Goal: Navigation & Orientation: Find specific page/section

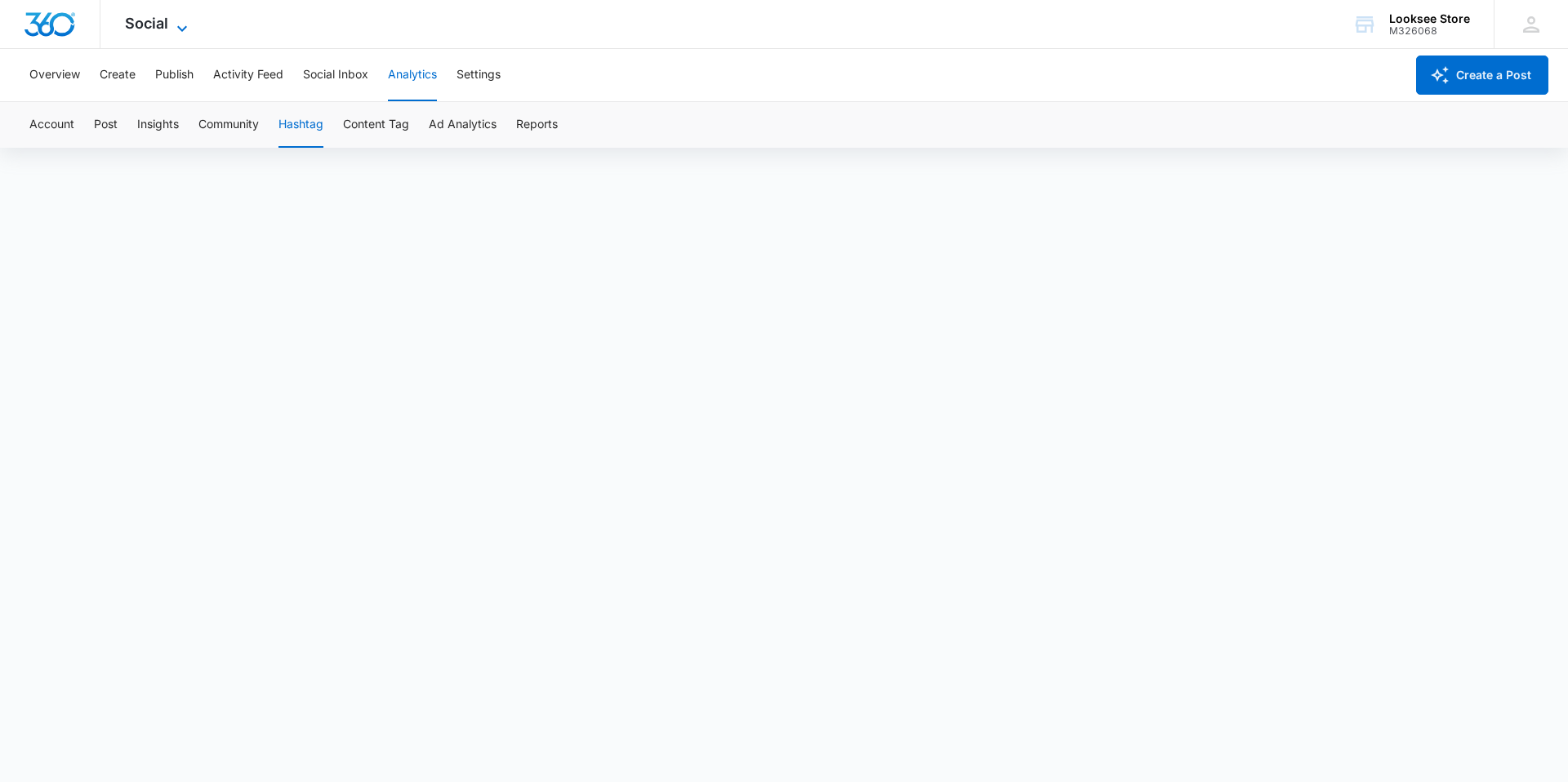
click at [179, 30] on icon at bounding box center [182, 29] width 10 height 6
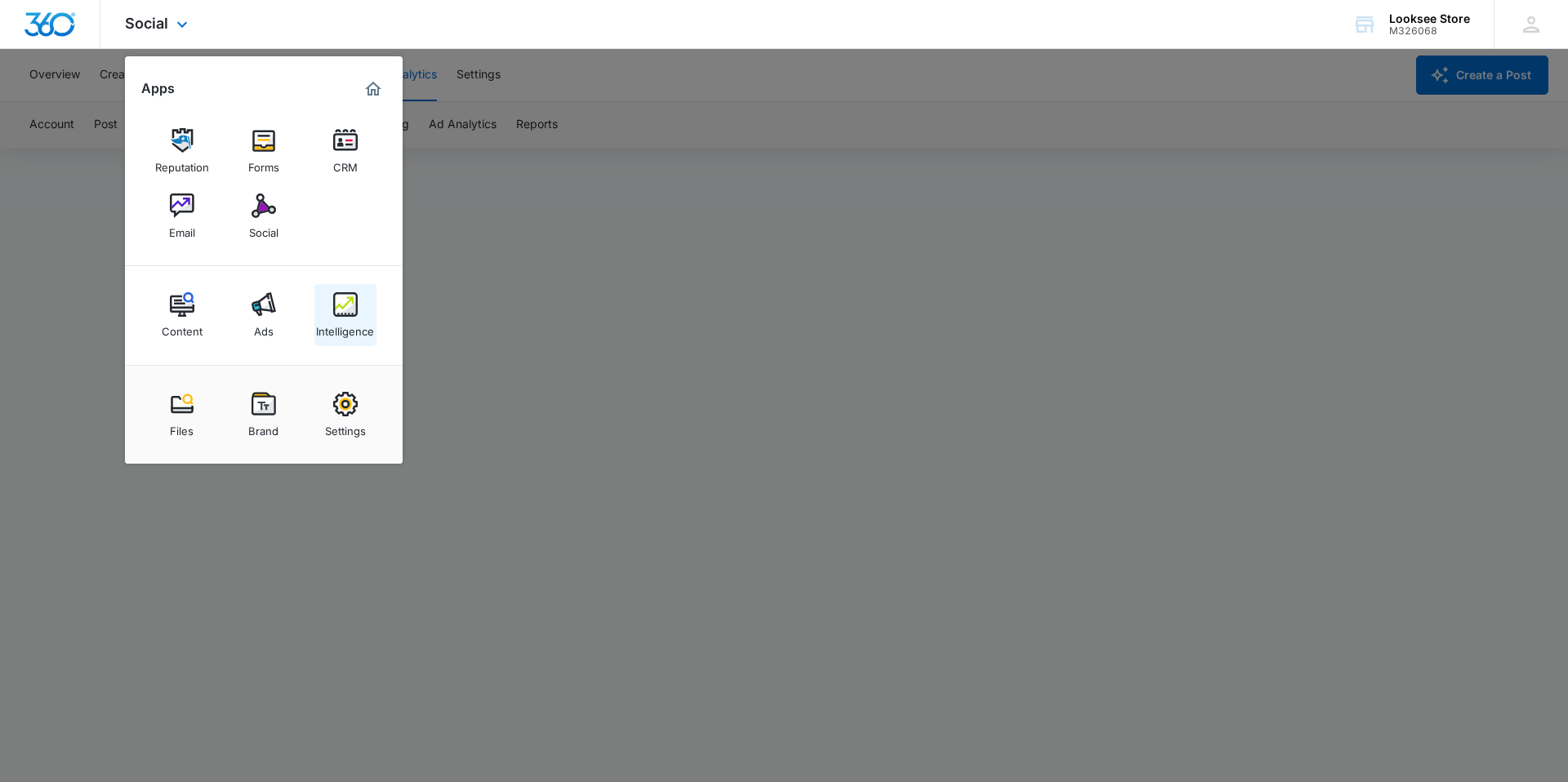
click at [344, 310] on img at bounding box center [345, 305] width 25 height 25
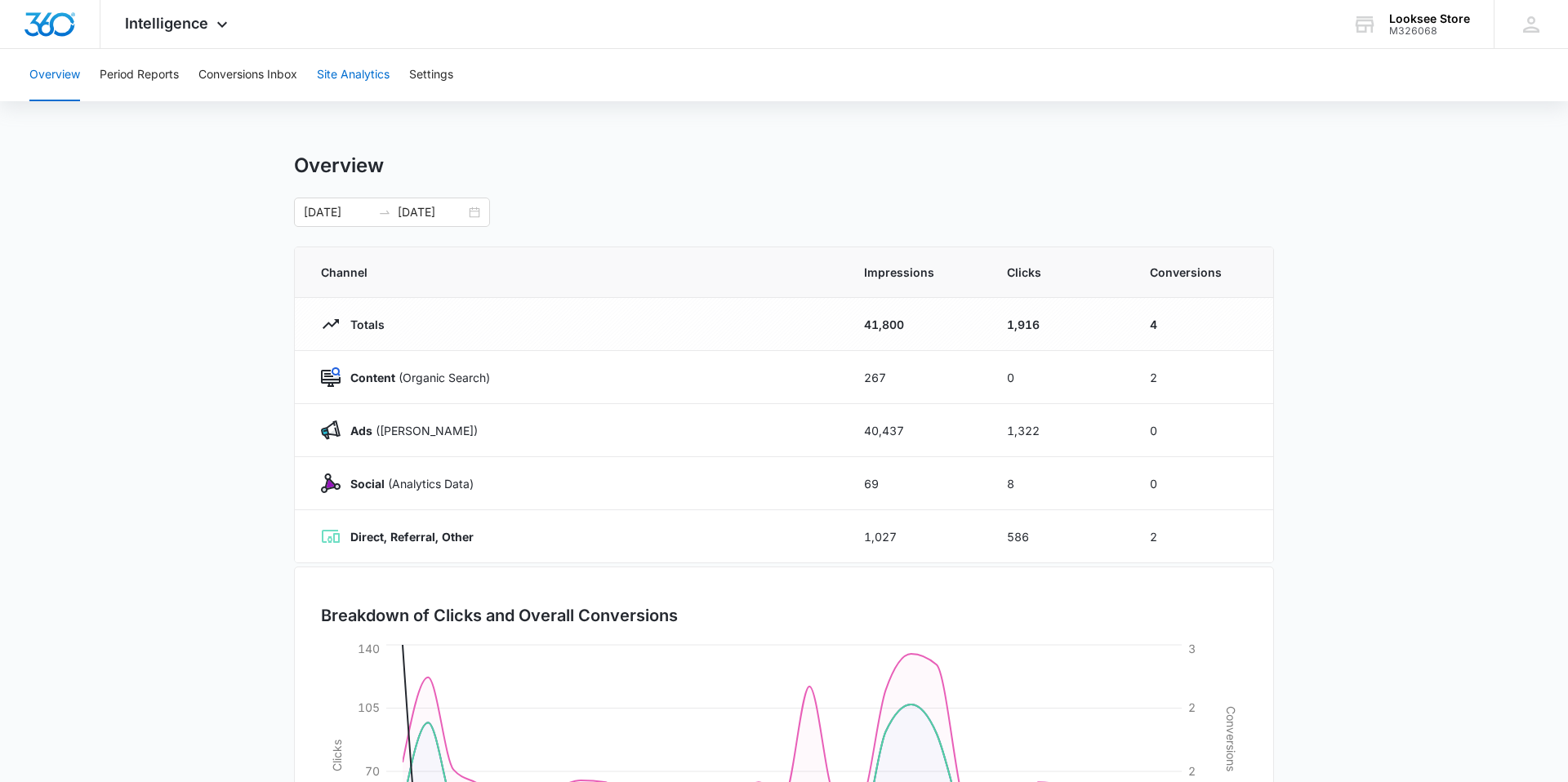
click at [362, 77] on button "Site Analytics" at bounding box center [353, 74] width 72 height 52
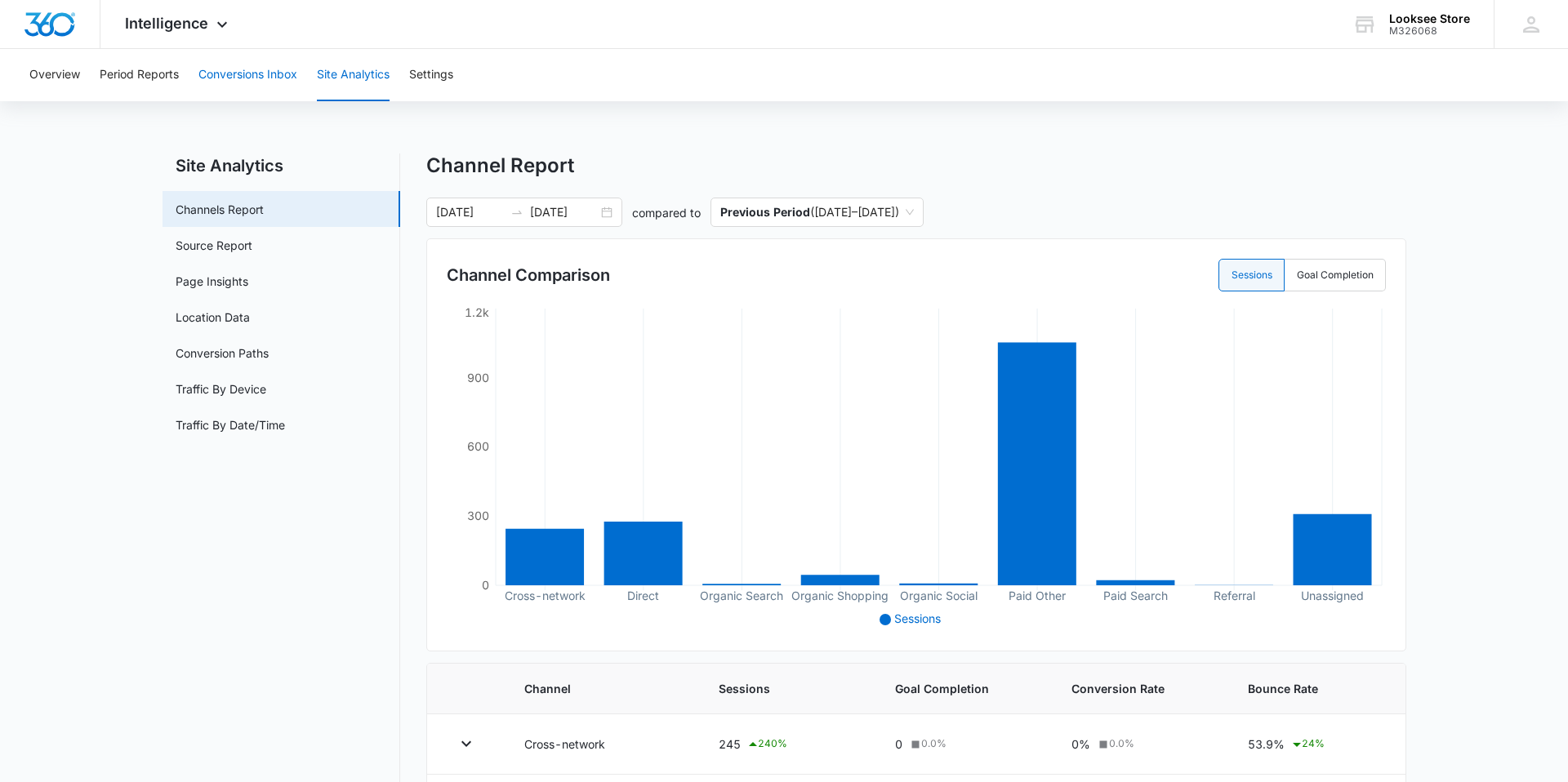
click at [253, 77] on button "Conversions Inbox" at bounding box center [248, 74] width 99 height 52
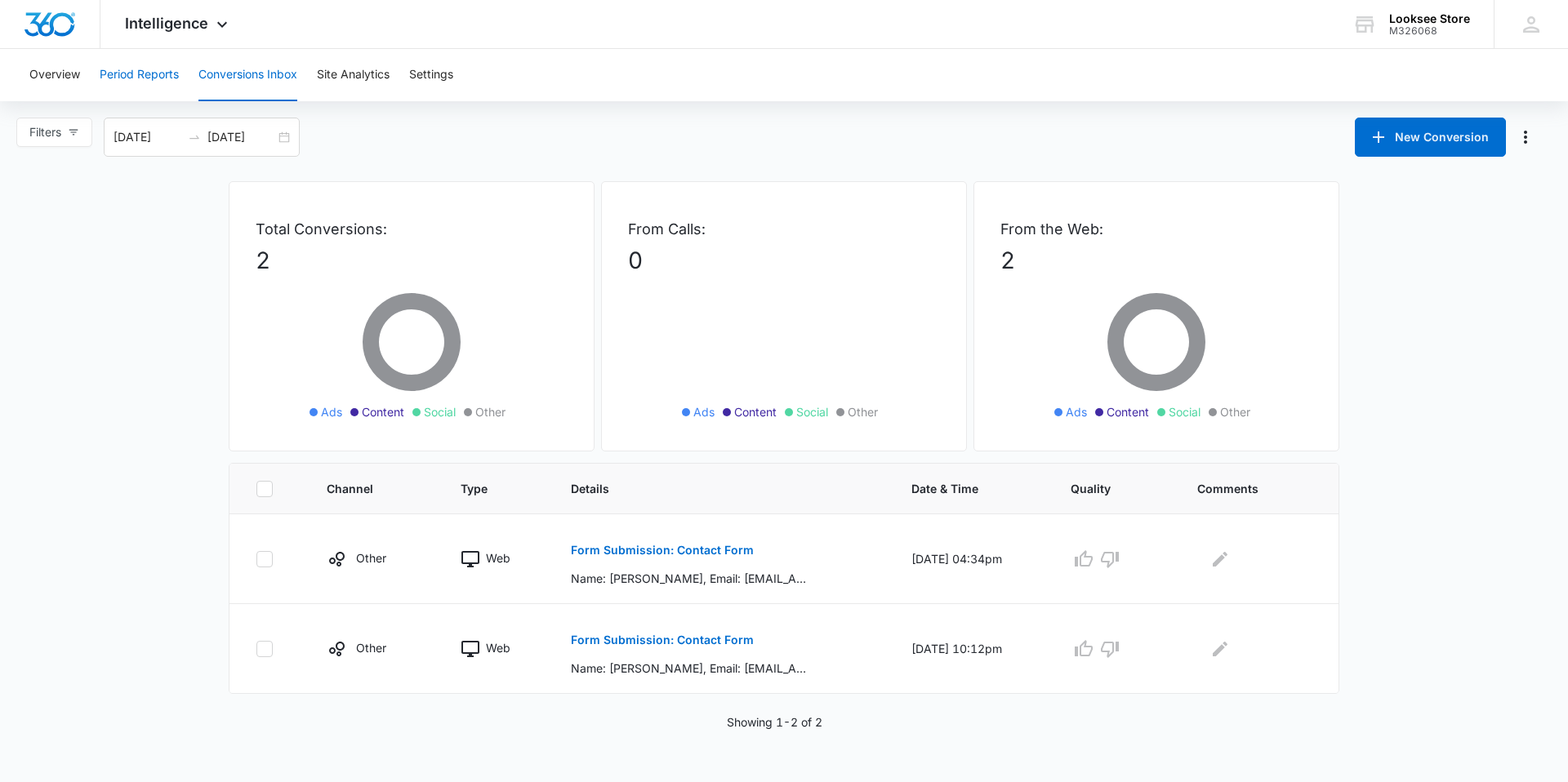
click at [138, 73] on button "Period Reports" at bounding box center [138, 74] width 79 height 52
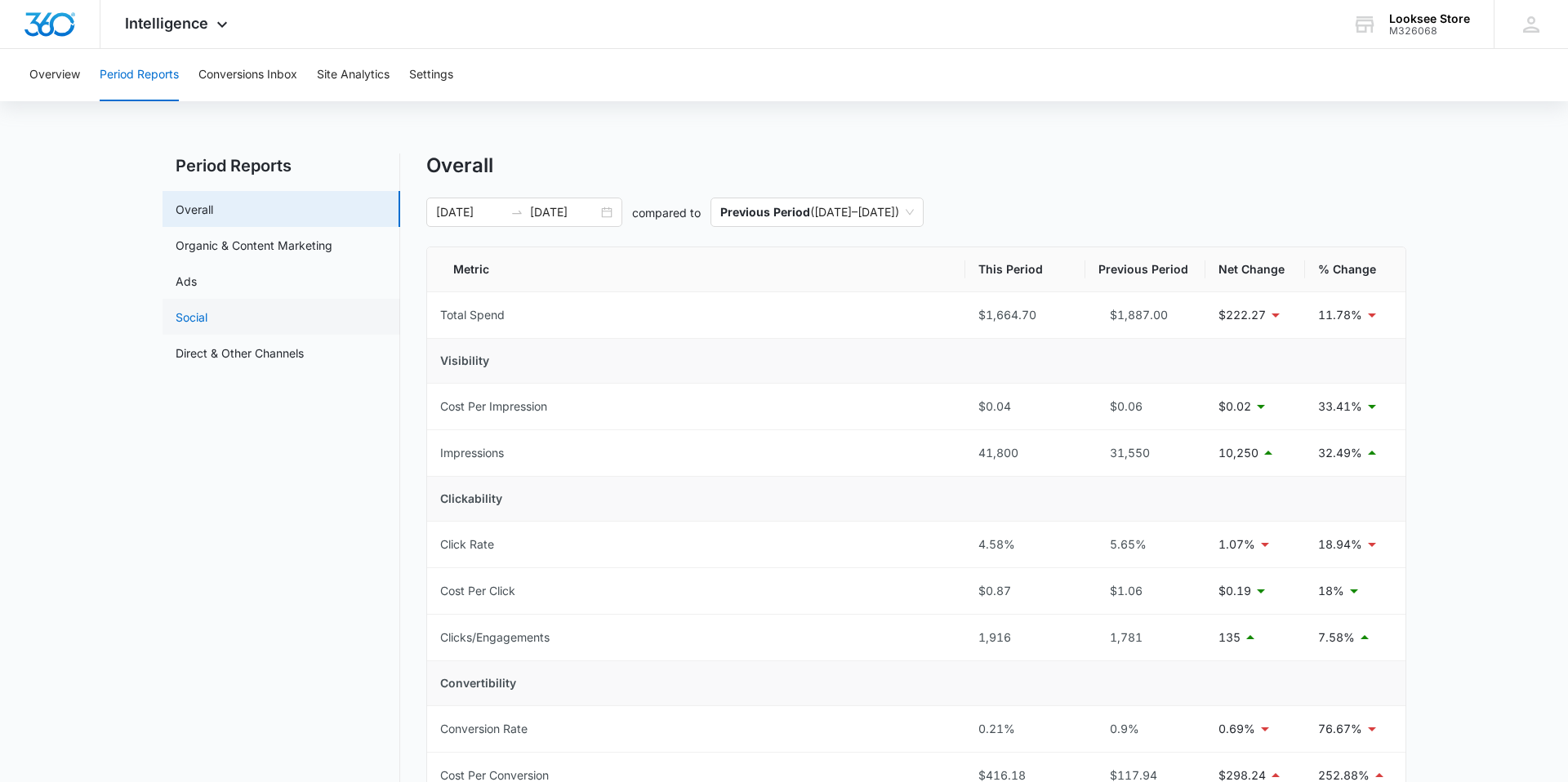
click at [186, 321] on link "Social" at bounding box center [191, 318] width 31 height 17
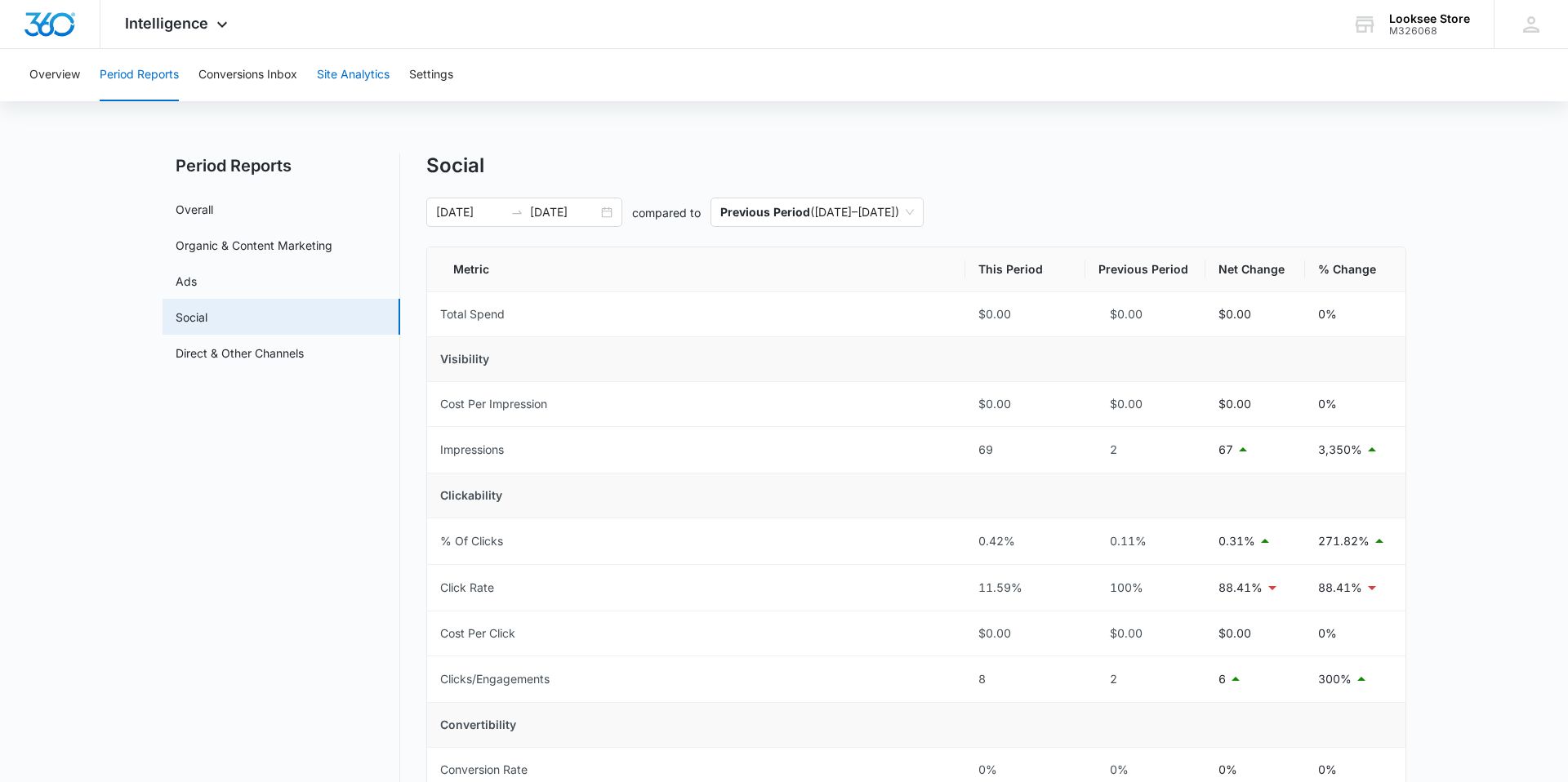
click at [353, 75] on button "Site Analytics" at bounding box center [353, 74] width 72 height 52
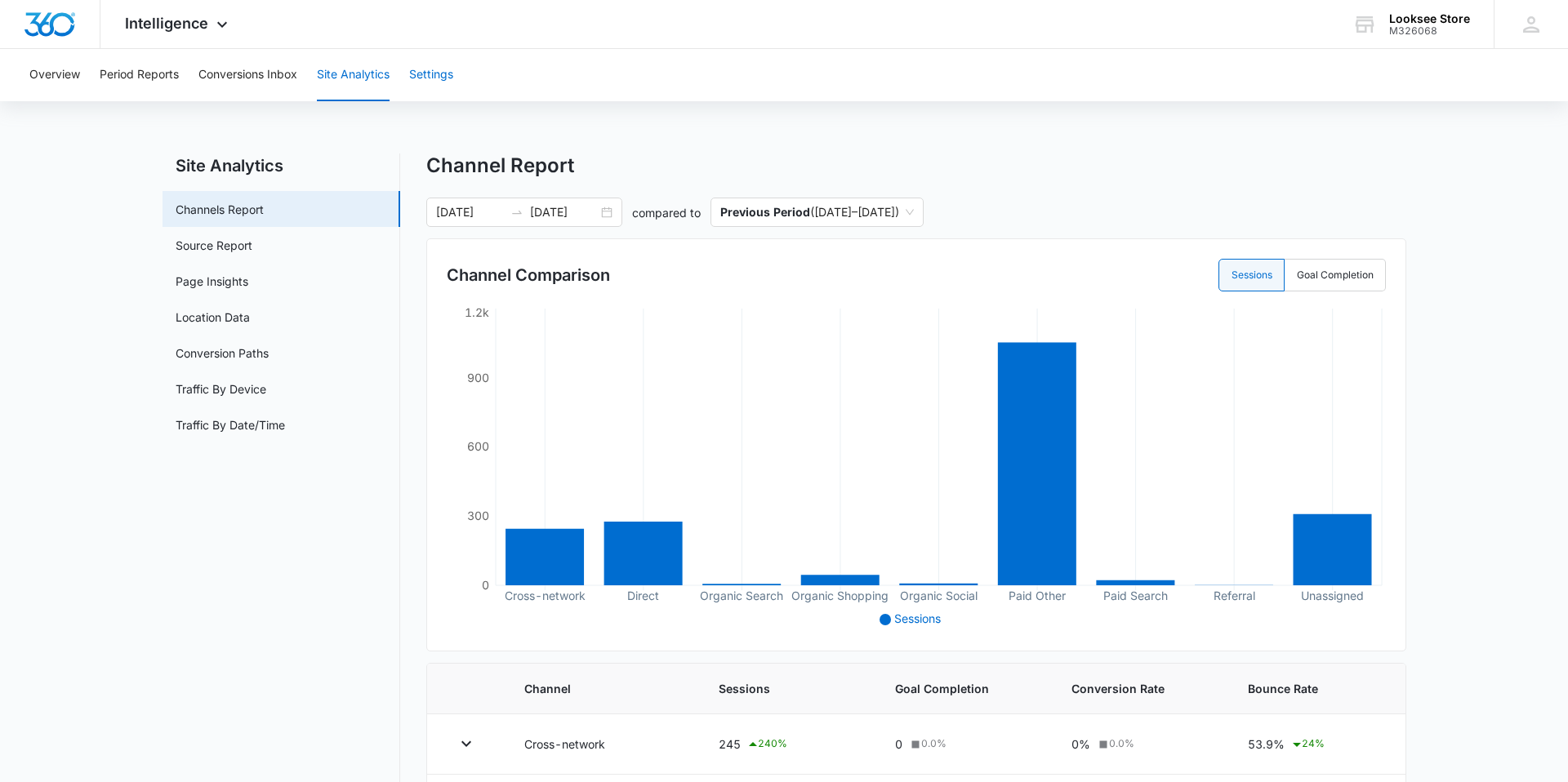
click at [435, 77] on button "Settings" at bounding box center [431, 74] width 44 height 52
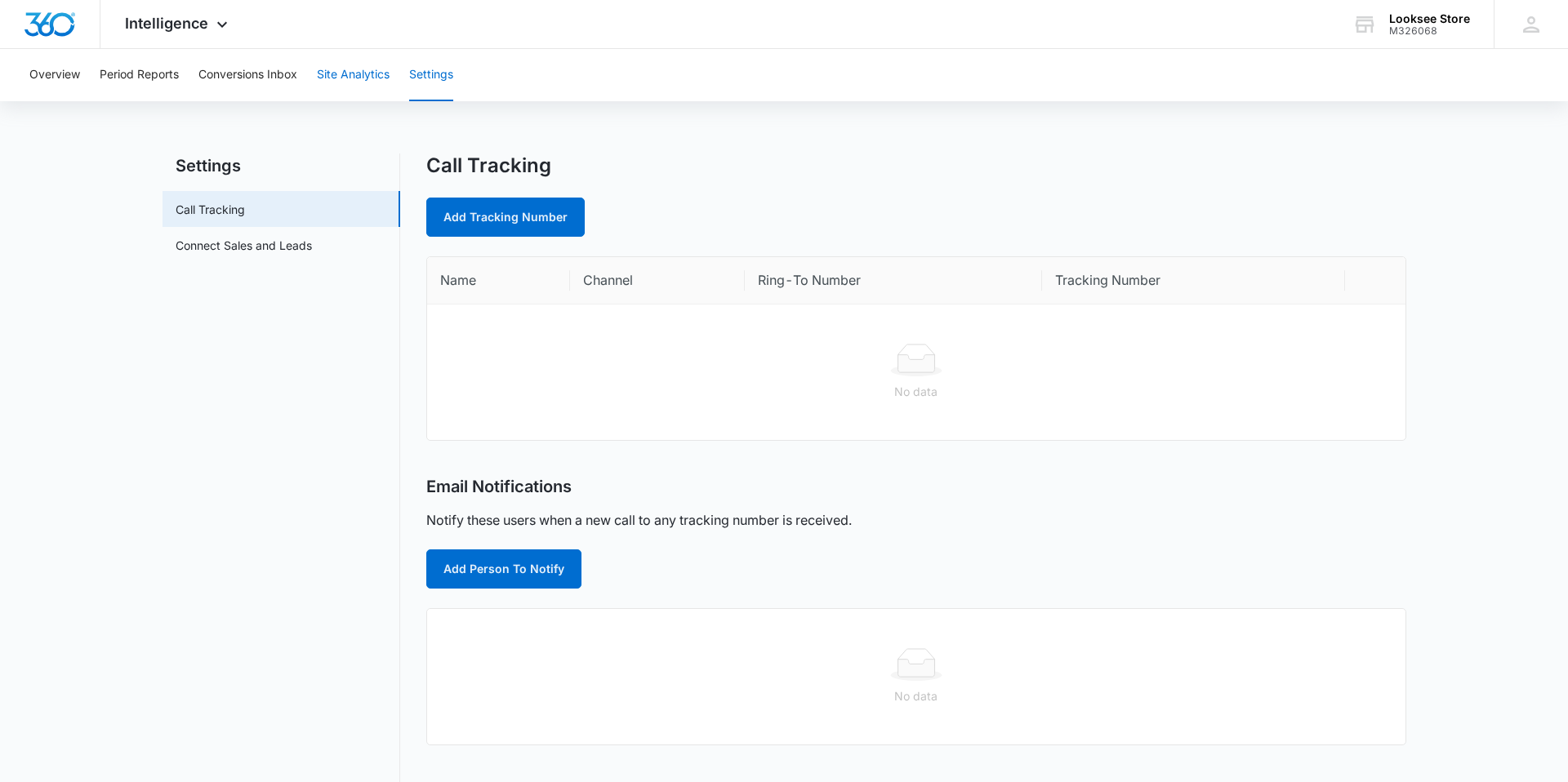
click at [354, 76] on button "Site Analytics" at bounding box center [353, 74] width 72 height 52
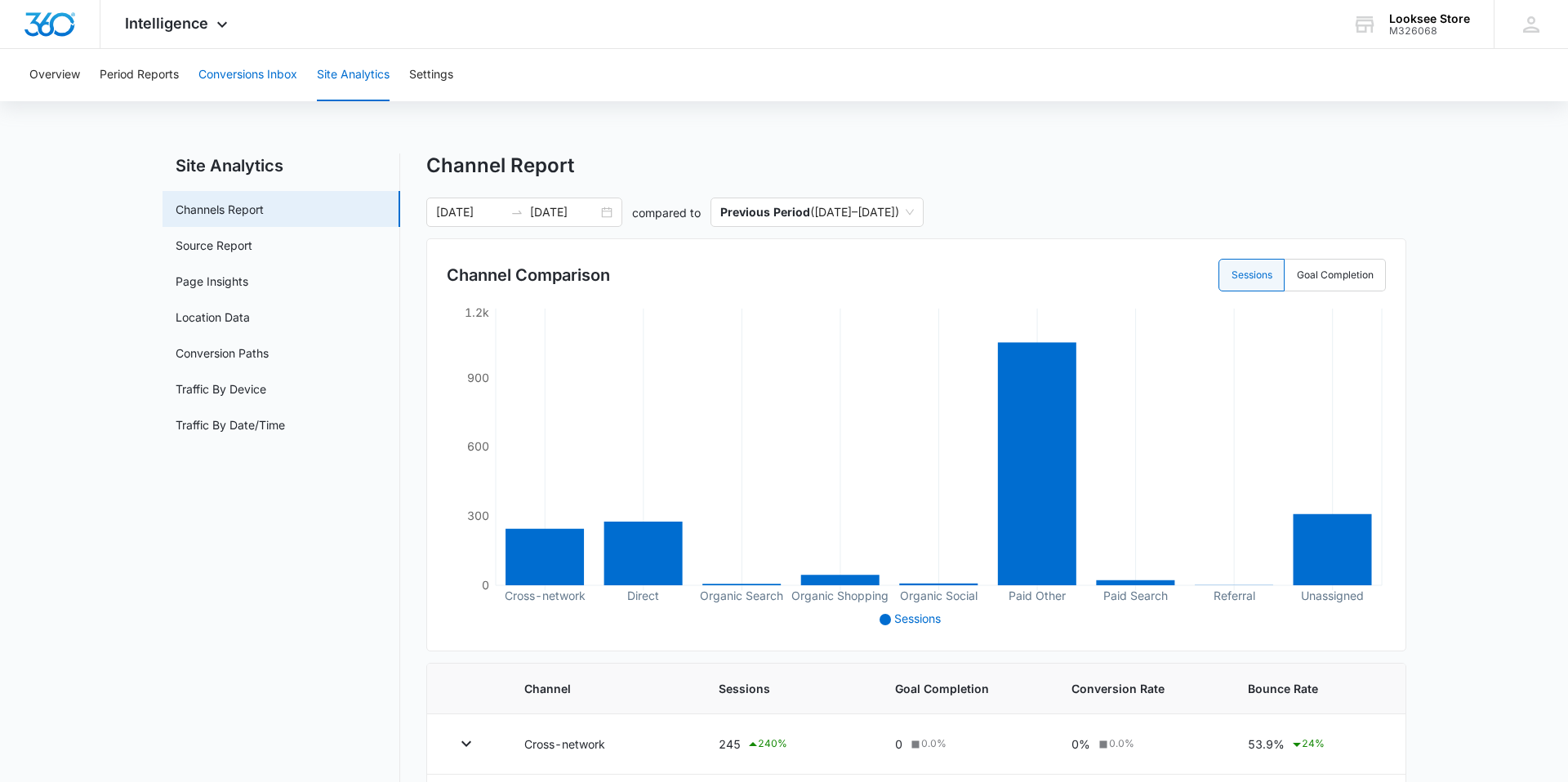
click at [236, 73] on button "Conversions Inbox" at bounding box center [248, 74] width 99 height 52
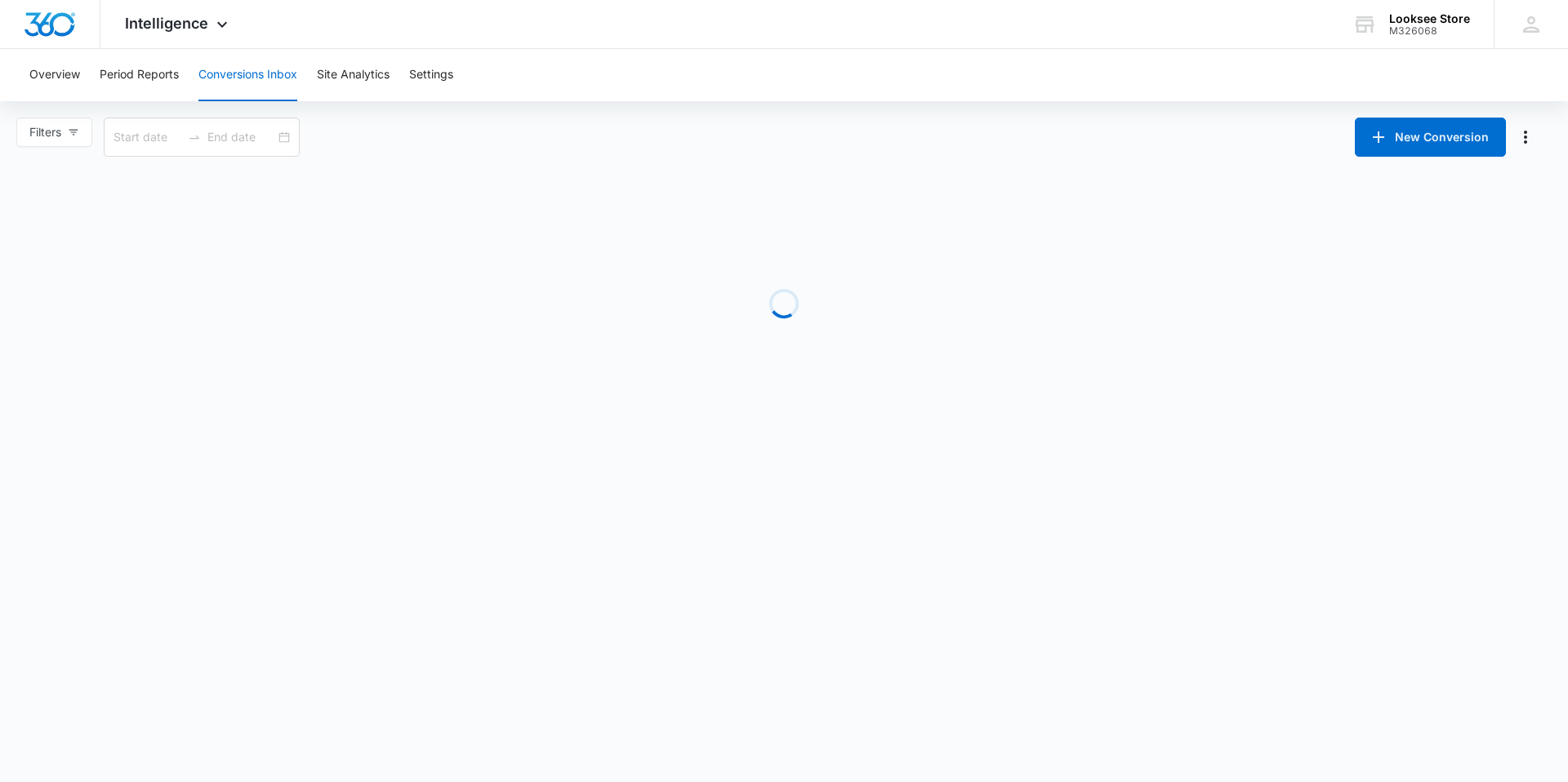
type input "[DATE]"
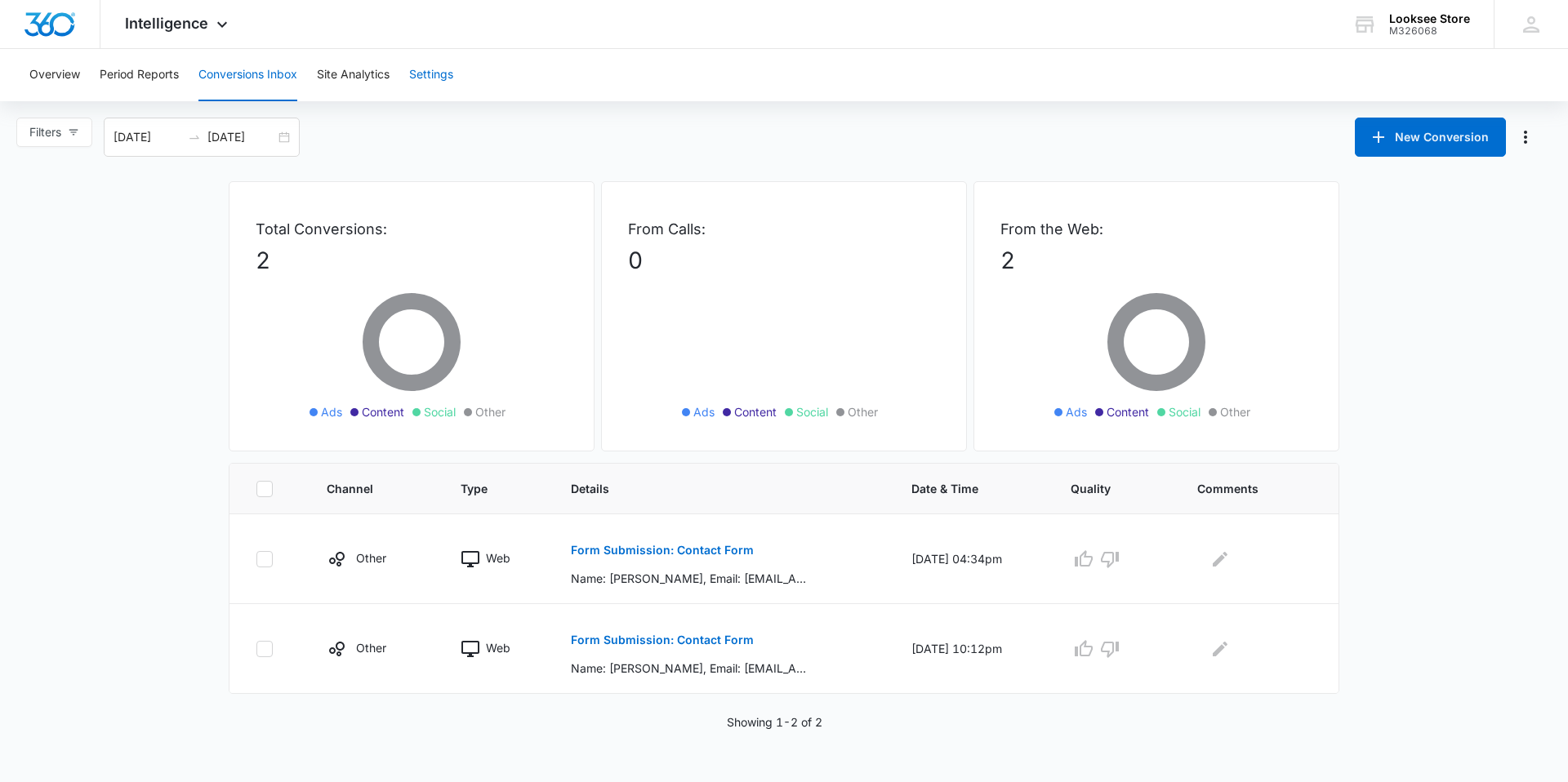
click at [437, 74] on button "Settings" at bounding box center [431, 74] width 44 height 52
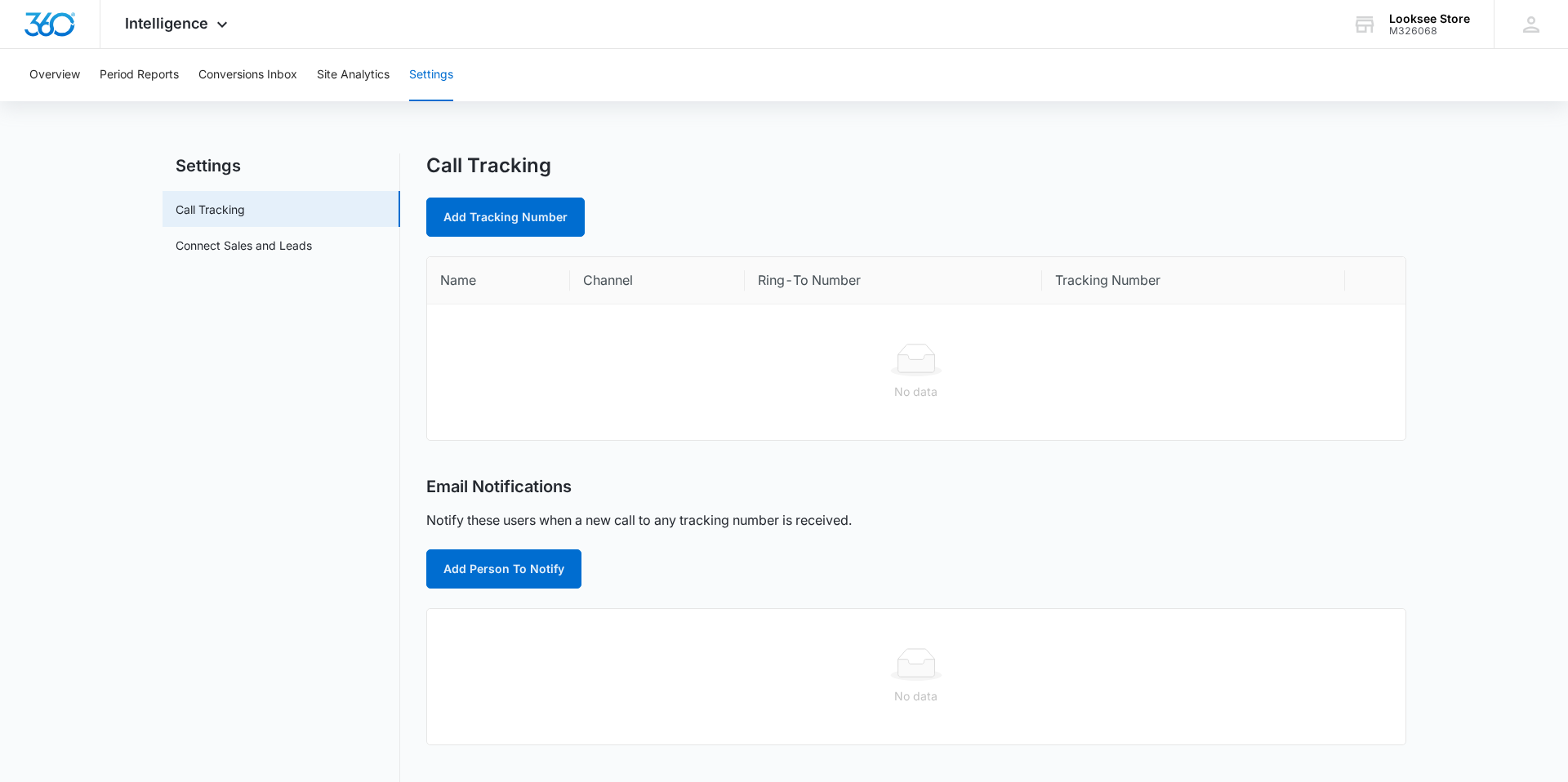
click at [219, 31] on icon at bounding box center [222, 29] width 20 height 20
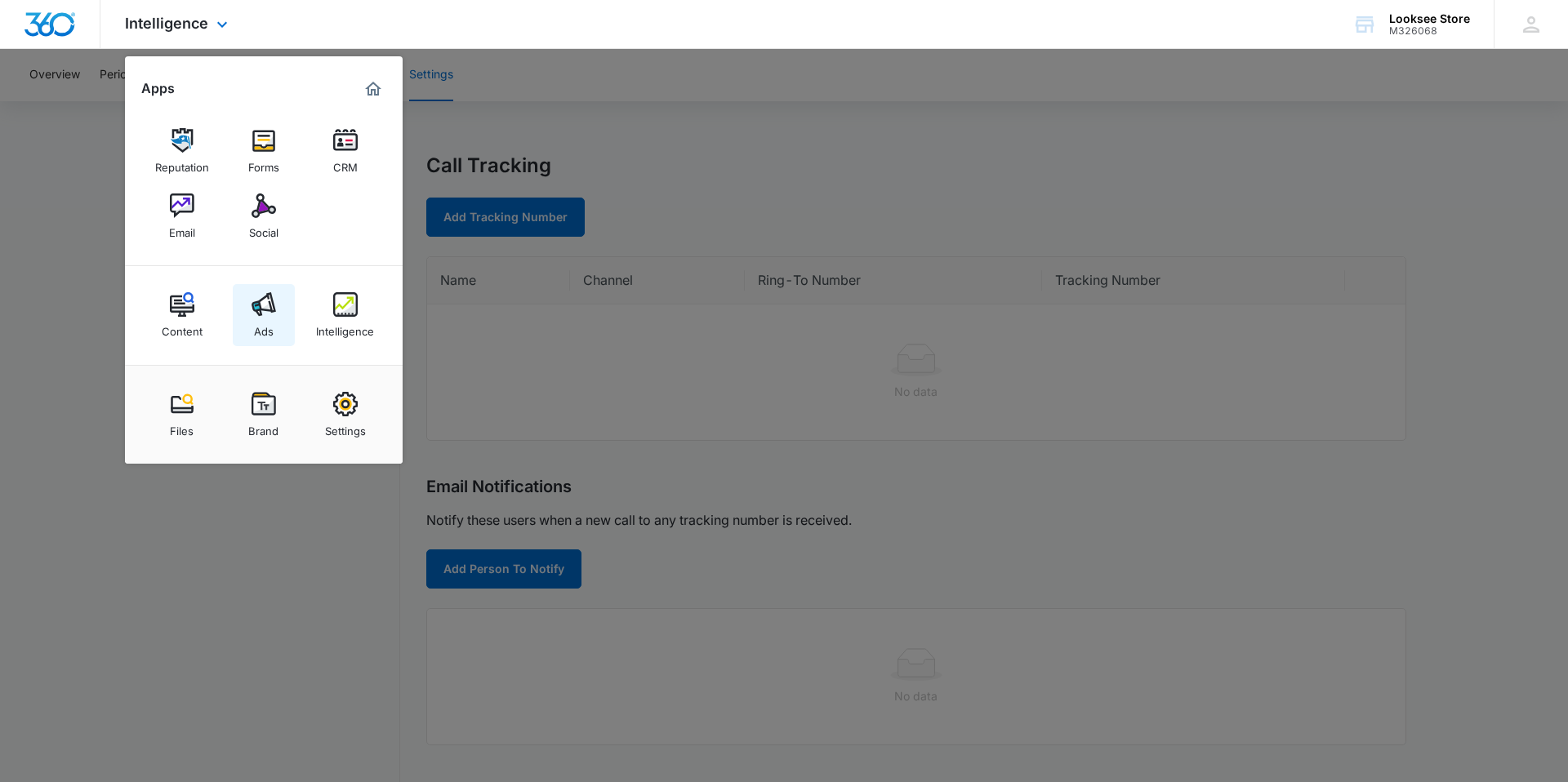
click at [266, 295] on img at bounding box center [264, 305] width 25 height 25
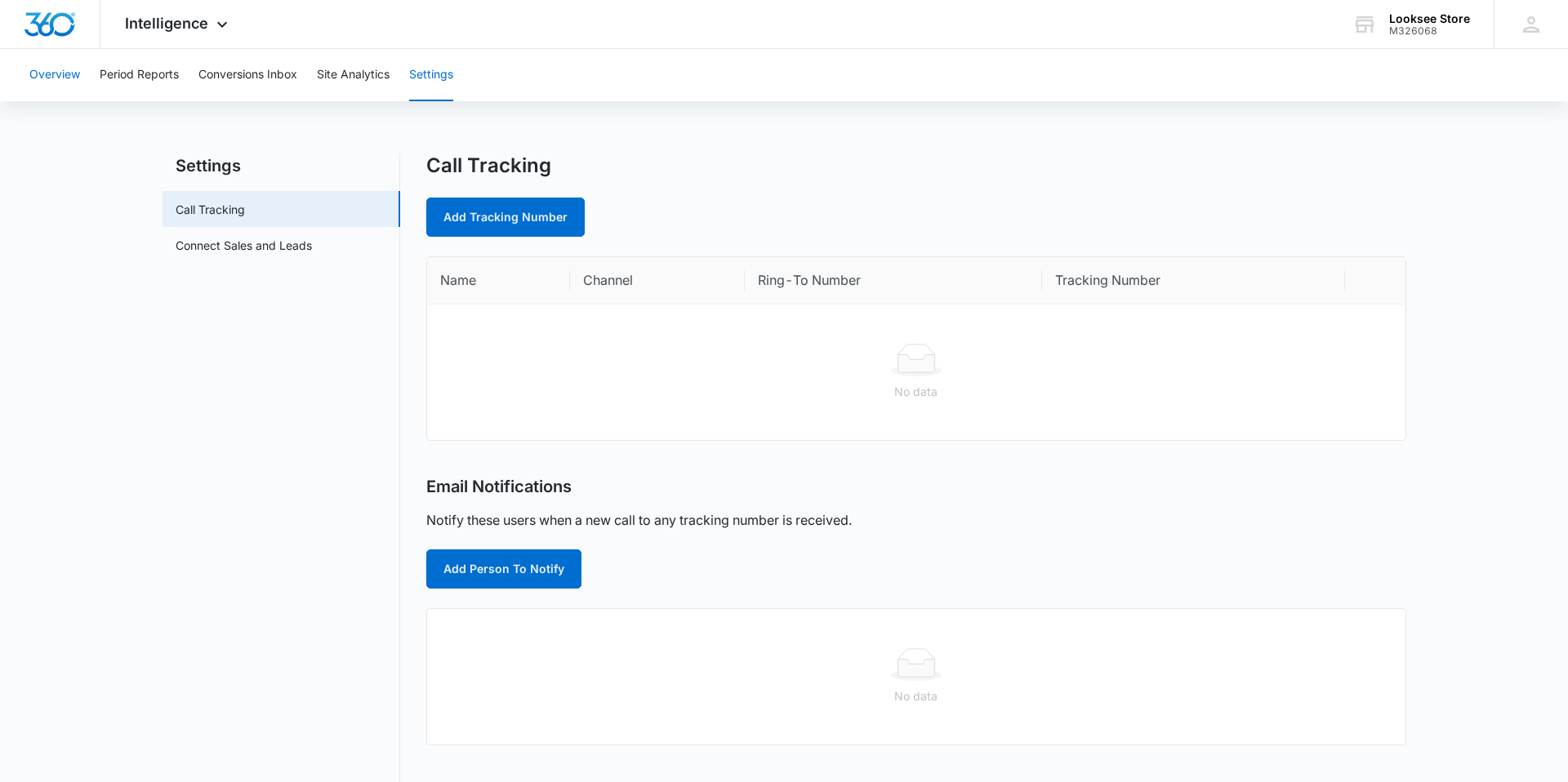
click at [56, 76] on button "Overview" at bounding box center [54, 74] width 51 height 52
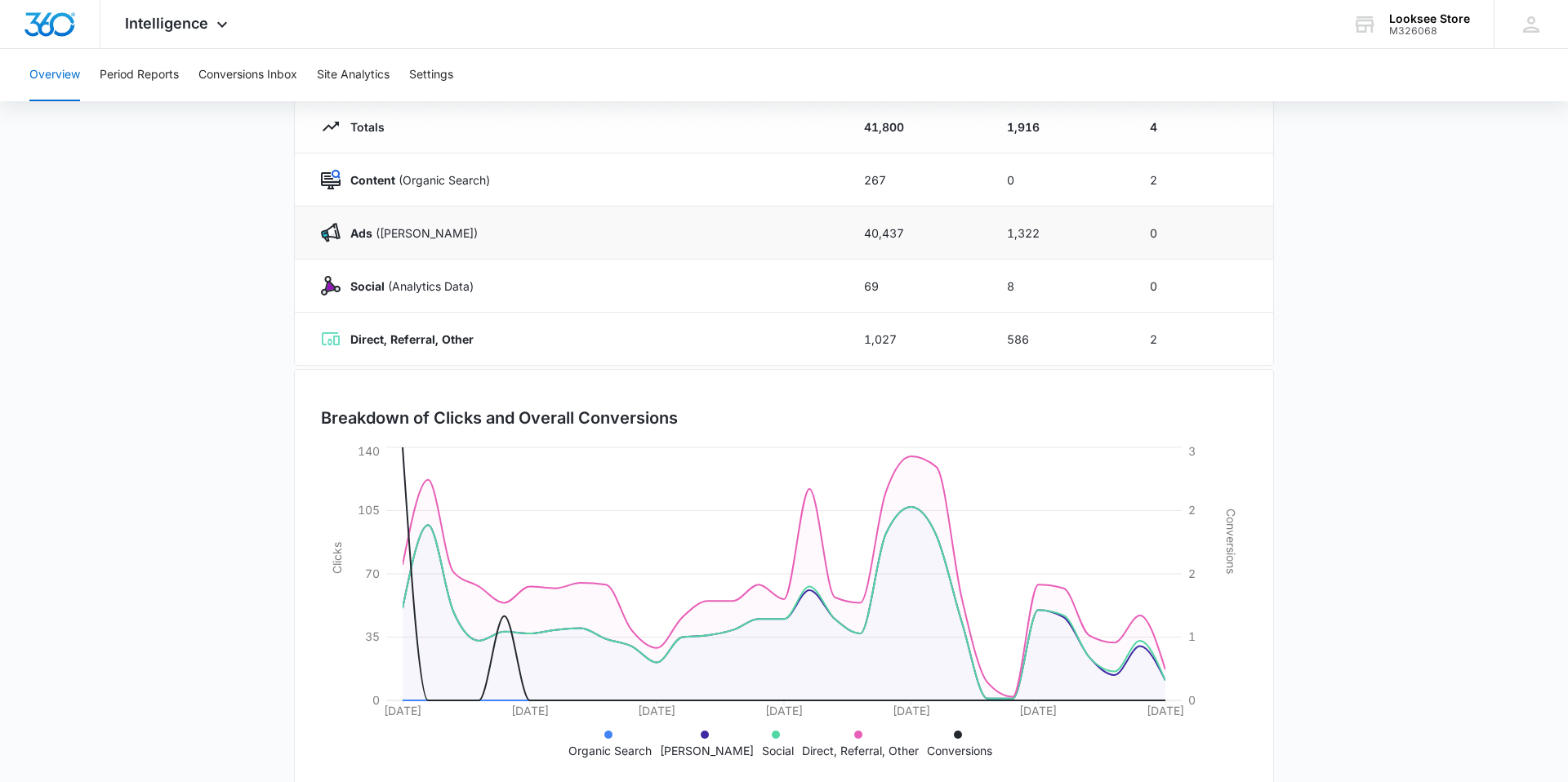
scroll to position [229, 0]
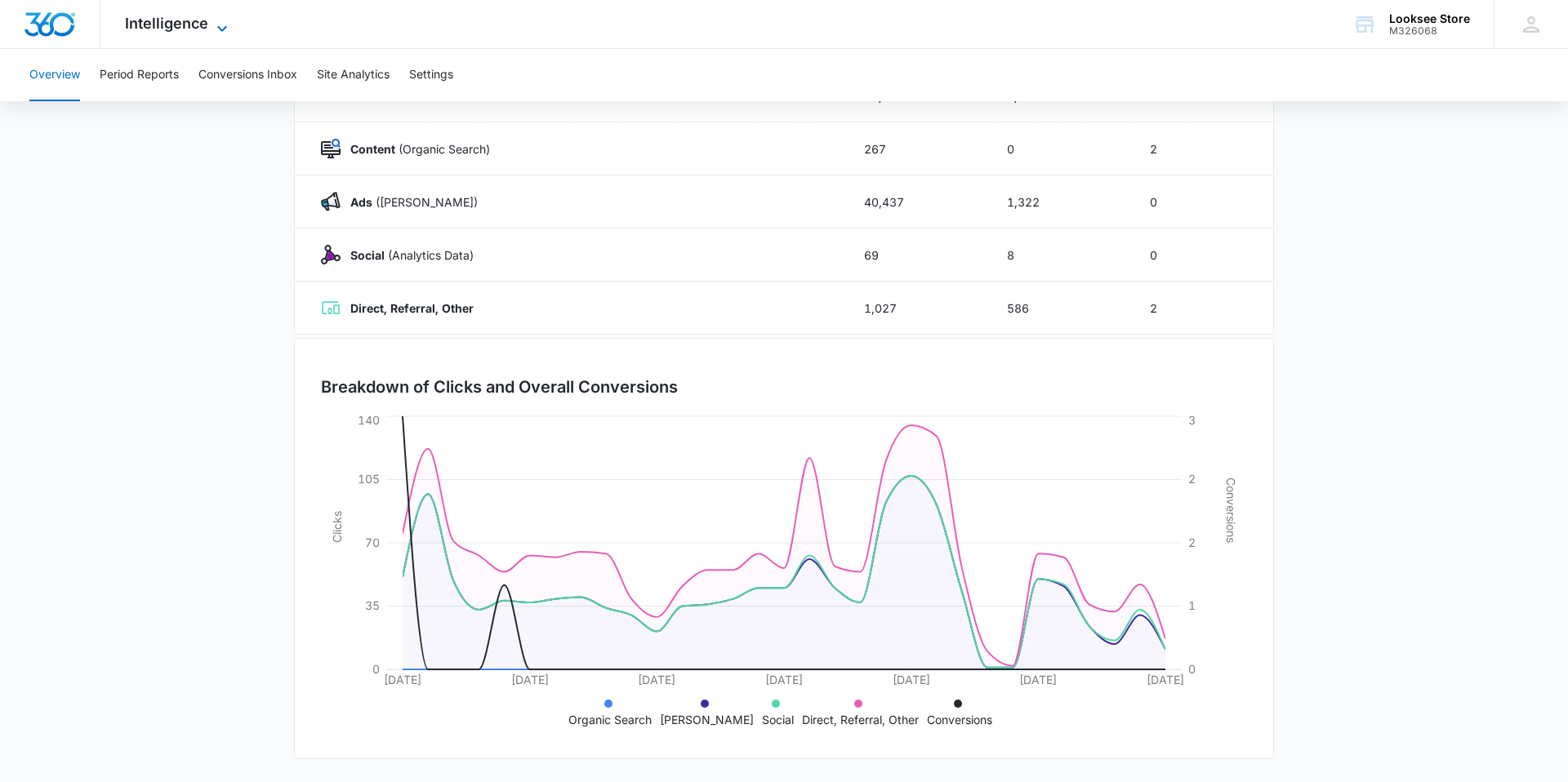
click at [224, 31] on icon at bounding box center [222, 29] width 20 height 20
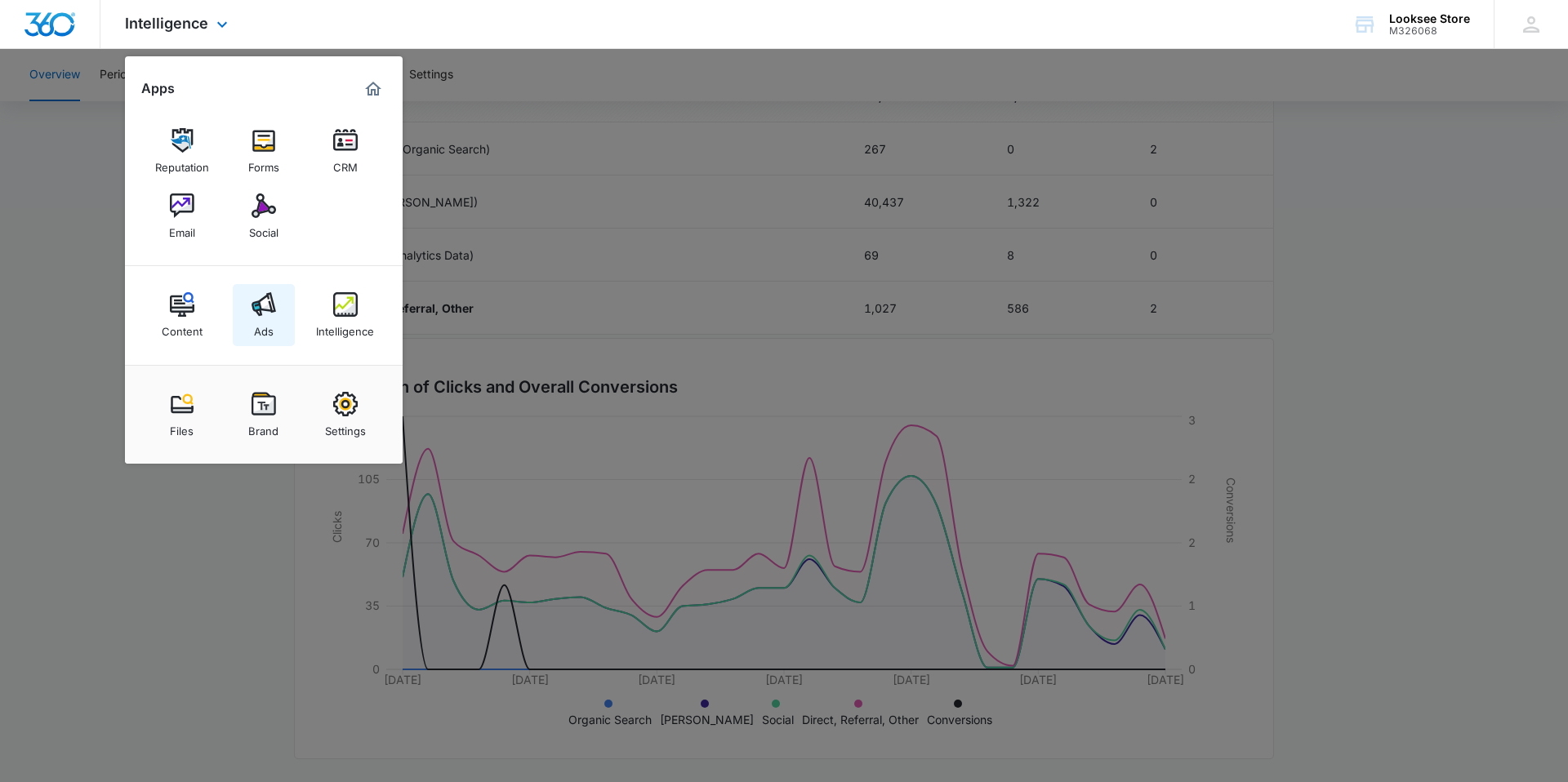
click at [276, 303] on link "Ads" at bounding box center [263, 315] width 62 height 62
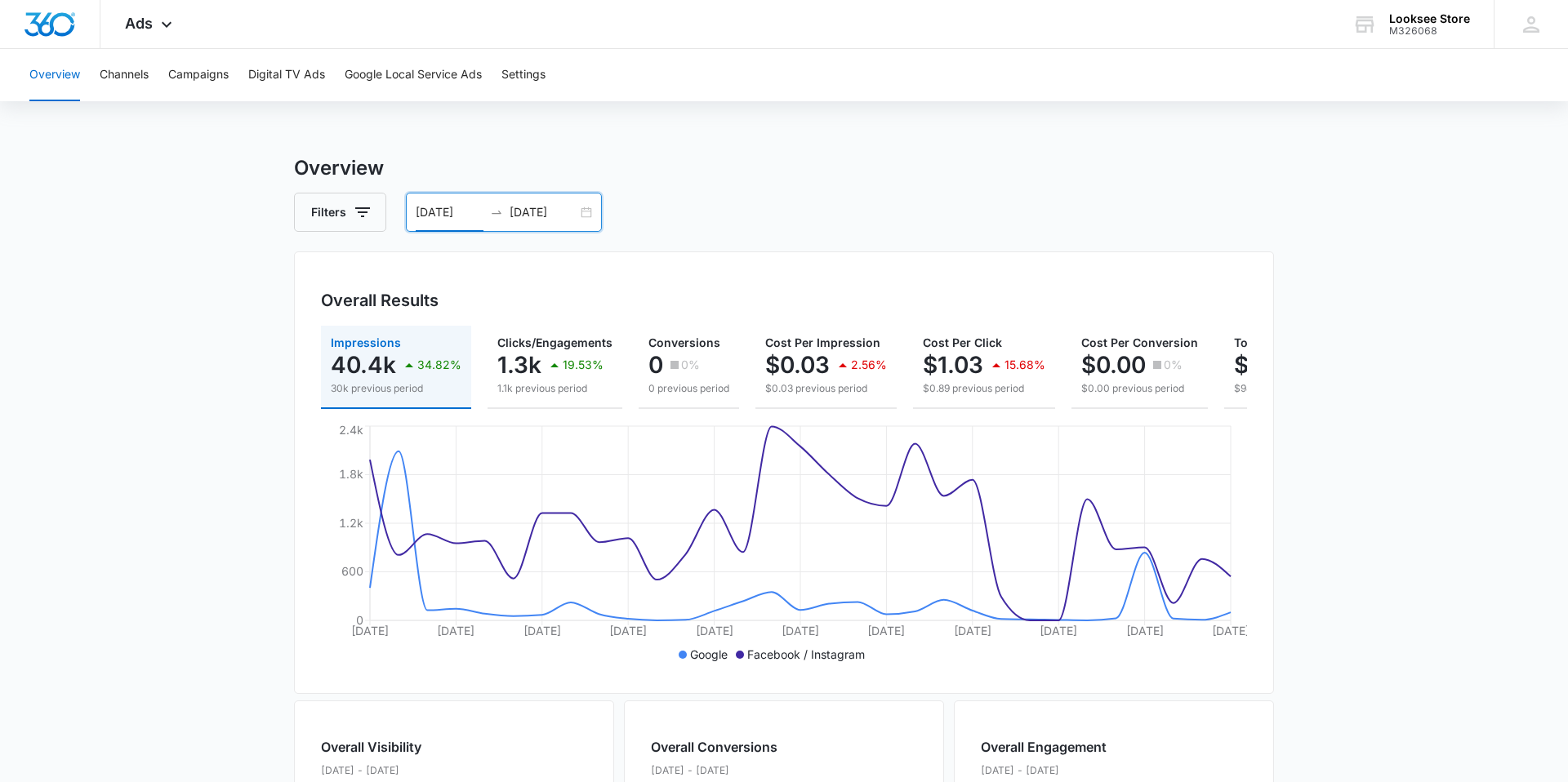
click at [459, 213] on input "[DATE]" at bounding box center [449, 212] width 68 height 18
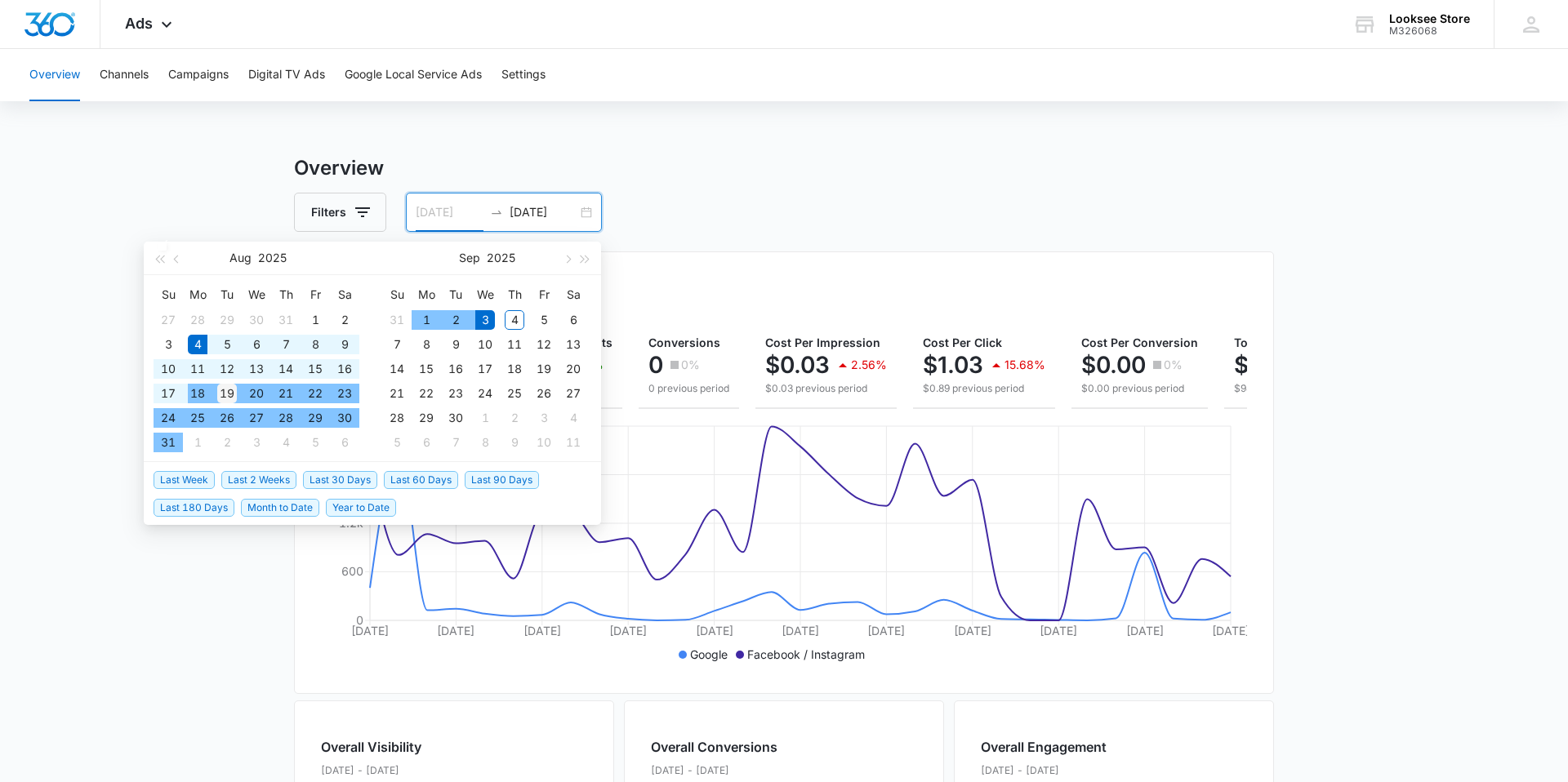
type input "[DATE]"
click at [231, 391] on div "19" at bounding box center [227, 393] width 20 height 20
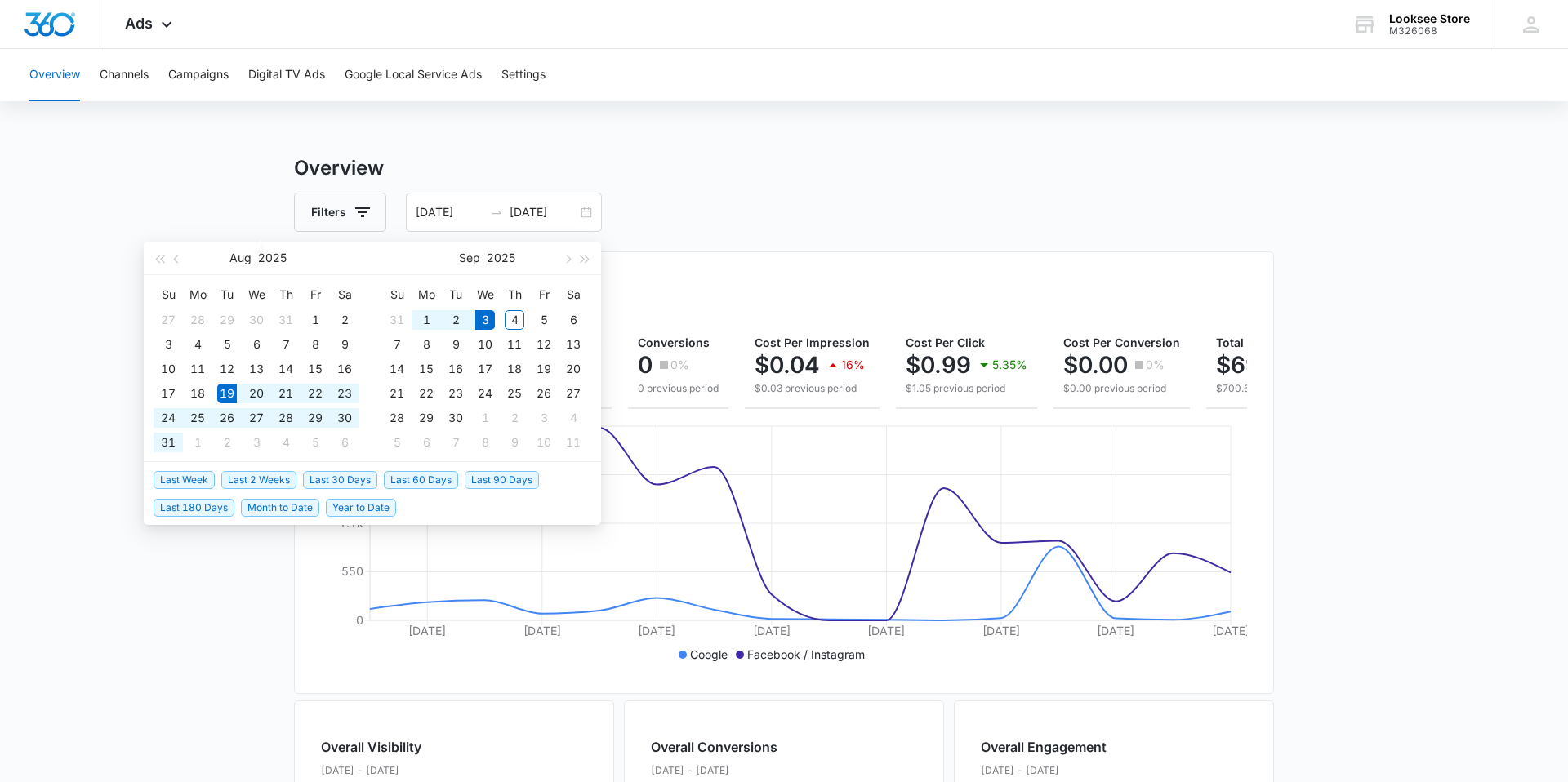
click at [867, 233] on div "Overview Filters [DATE] [DATE] Overall Results Impressions 19.6k 14.73% 23k pre…" at bounding box center [784, 740] width 980 height 1173
